Goal: Use online tool/utility: Utilize a website feature to perform a specific function

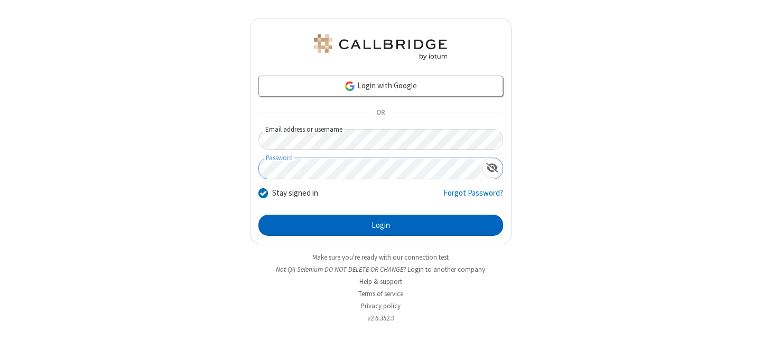
click at [381, 225] on button "Login" at bounding box center [380, 225] width 245 height 21
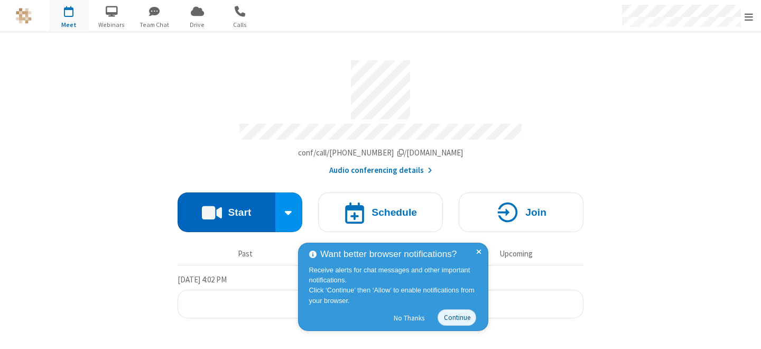
click at [226, 207] on button "Start" at bounding box center [227, 212] width 98 height 40
